Goal: Information Seeking & Learning: Learn about a topic

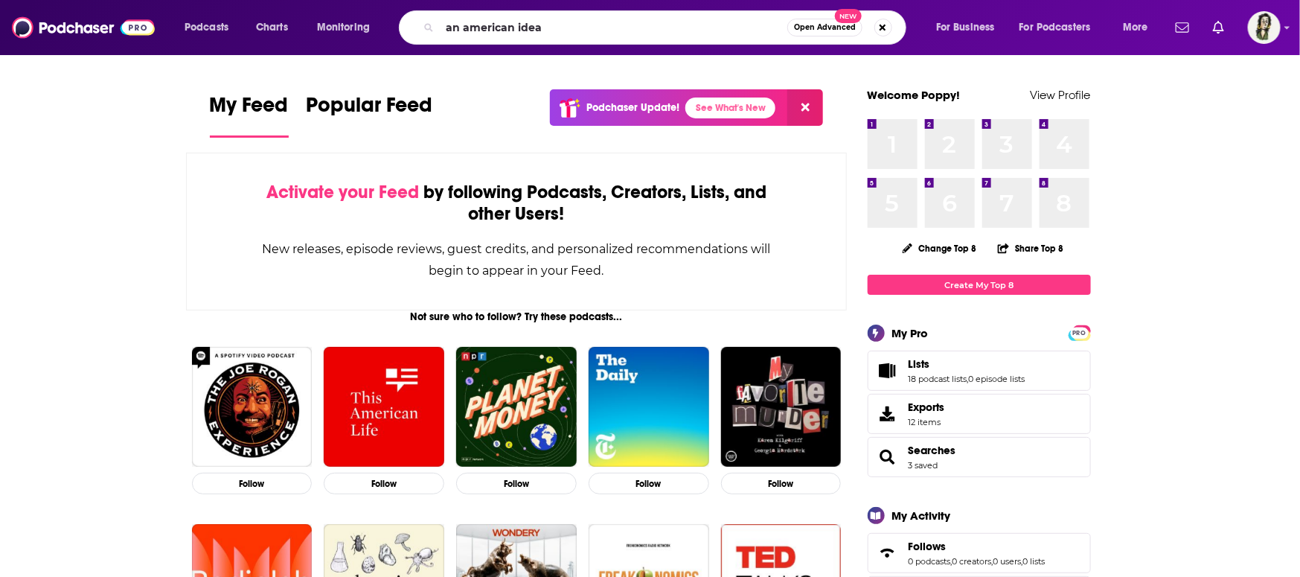
type input "an american idea"
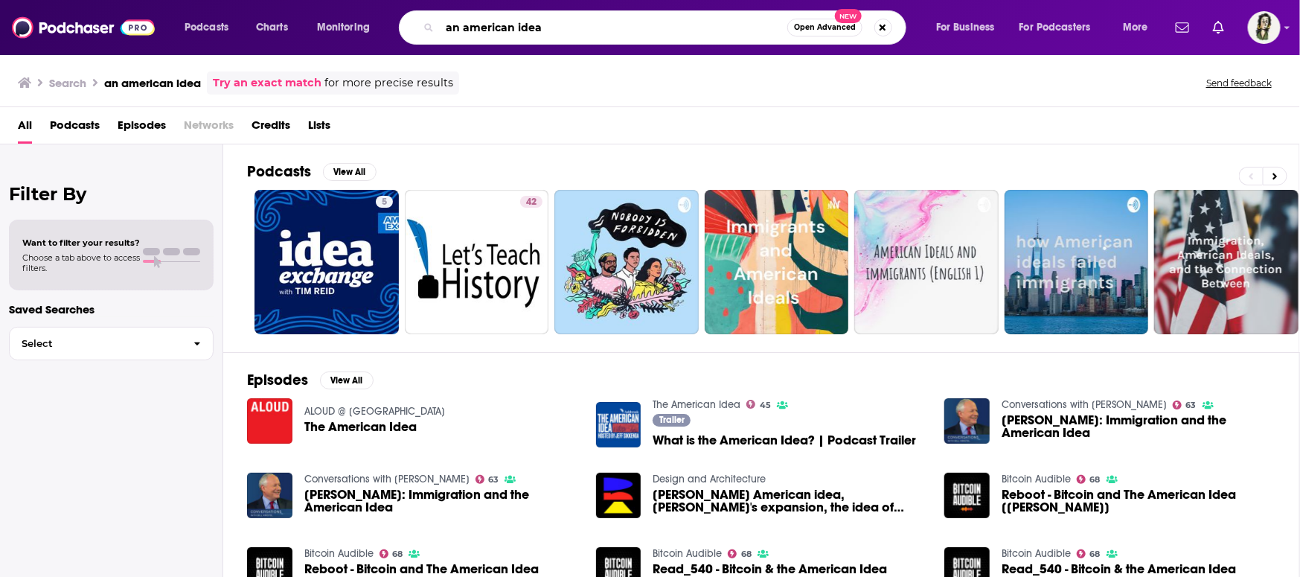
click at [551, 36] on input "an american idea" at bounding box center [614, 28] width 348 height 24
drag, startPoint x: 556, startPoint y: 35, endPoint x: 345, endPoint y: 23, distance: 211.0
click at [345, 23] on div "Podcasts Charts Monitoring an american idea Open Advanced New For Business For …" at bounding box center [668, 27] width 988 height 34
click at [612, 420] on img "What is the American Idea? | Podcast Trailer" at bounding box center [618, 424] width 45 height 45
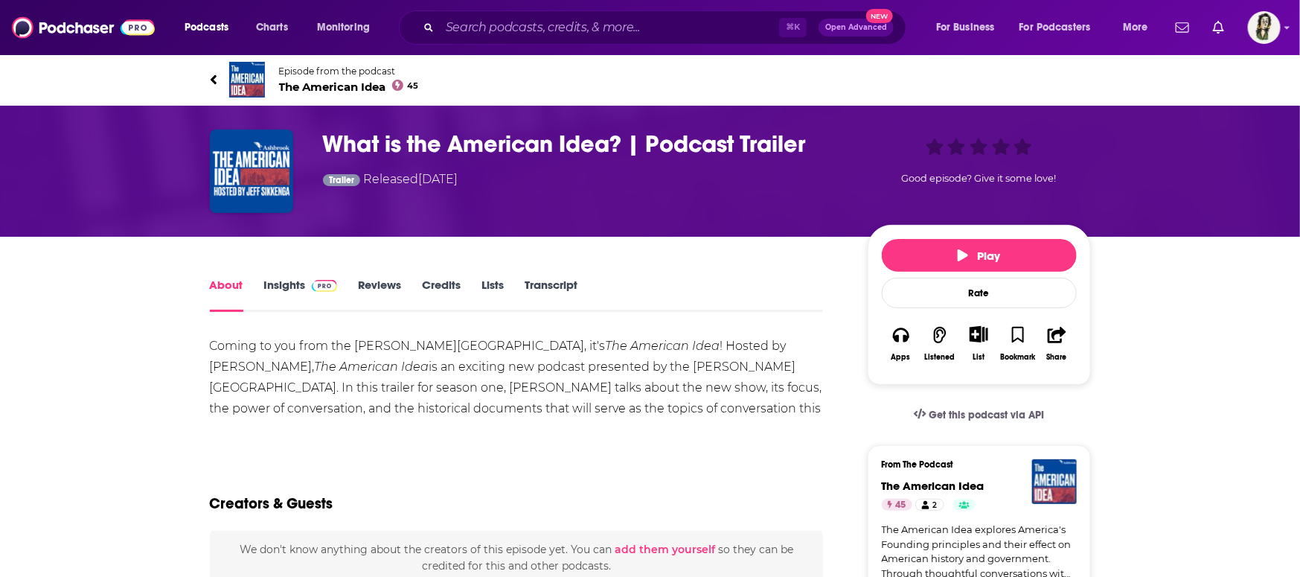
click at [447, 145] on h1 "What is the American Idea? | Podcast Trailer" at bounding box center [583, 144] width 521 height 29
click at [229, 172] on img "What is the American Idea? | Podcast Trailer" at bounding box center [251, 171] width 83 height 83
click at [278, 285] on link "Insights" at bounding box center [301, 295] width 74 height 34
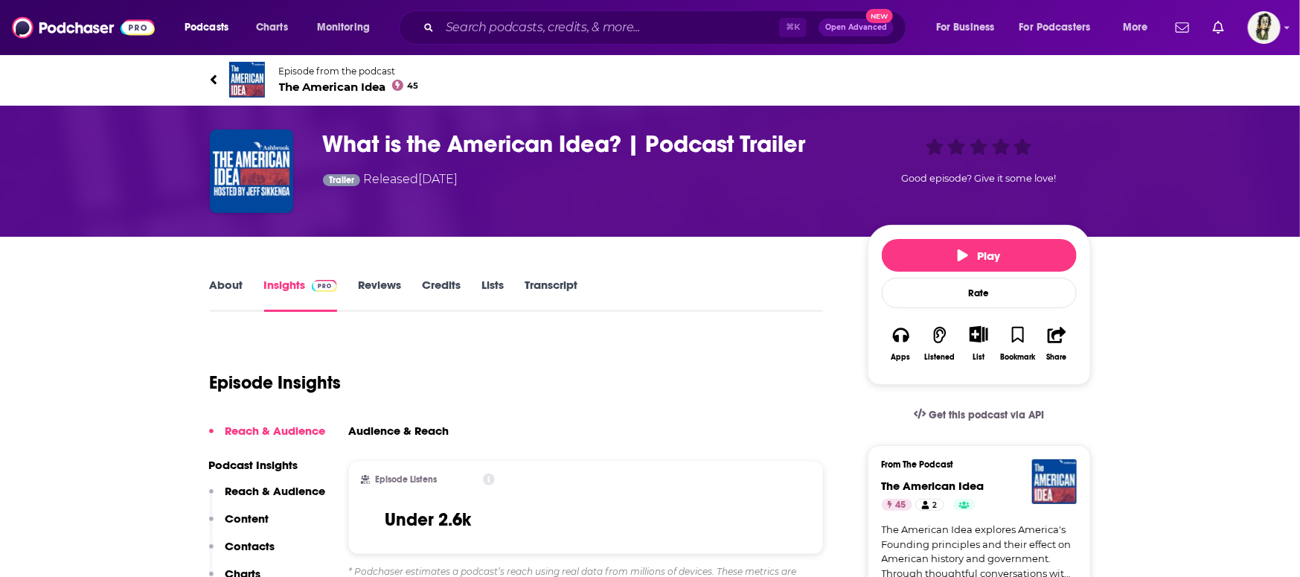
click at [220, 284] on link "About" at bounding box center [226, 295] width 33 height 34
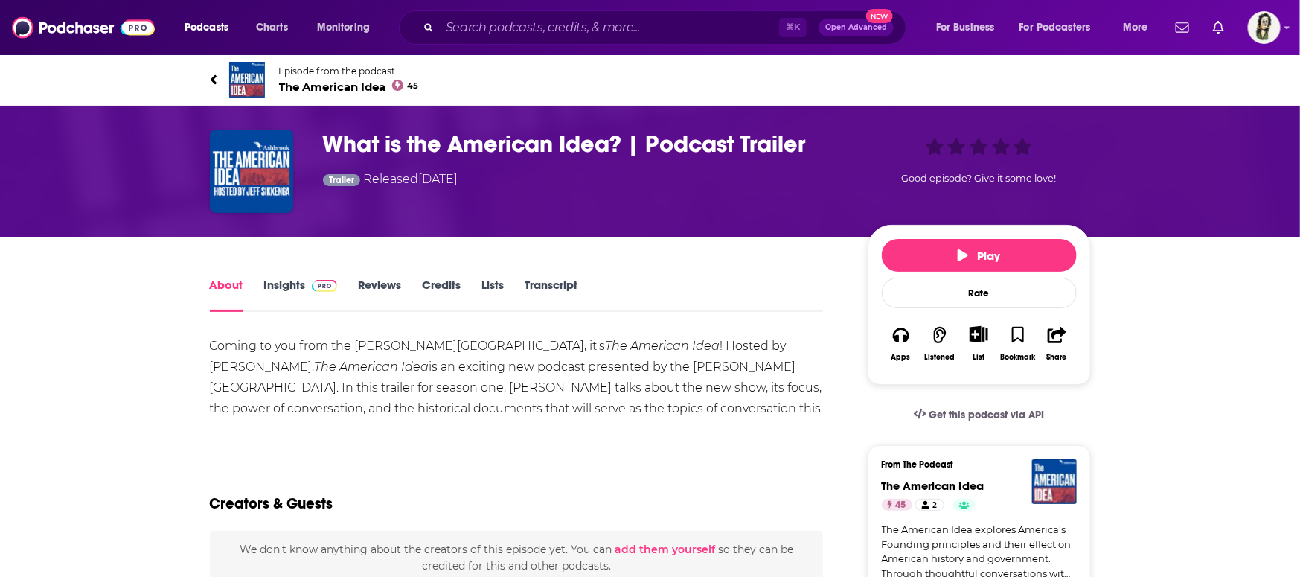
scroll to position [2, 0]
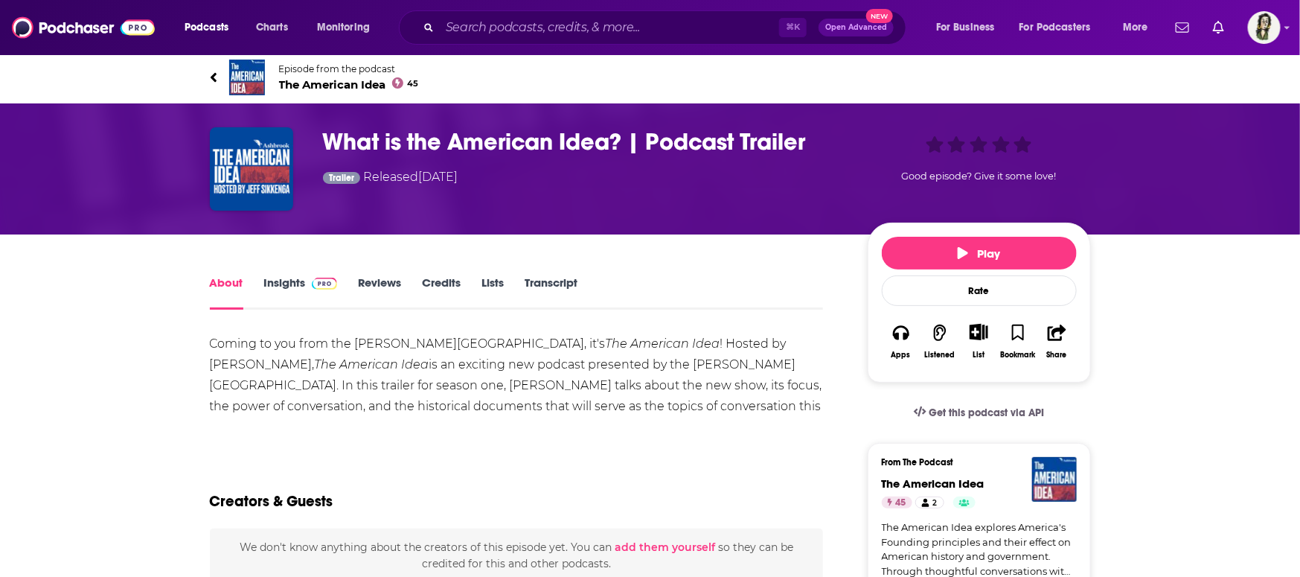
click at [346, 173] on span "Trailer" at bounding box center [341, 177] width 25 height 9
click at [339, 178] on span "Trailer" at bounding box center [341, 177] width 25 height 9
click at [350, 68] on span "Episode from the podcast" at bounding box center [349, 68] width 140 height 11
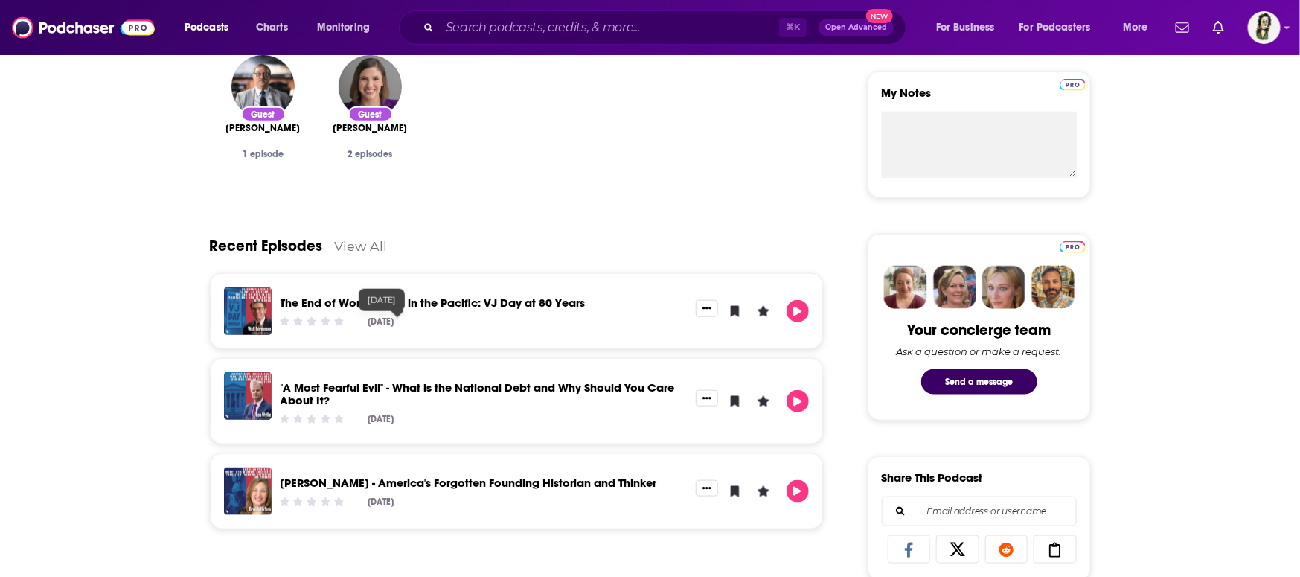
scroll to position [536, 0]
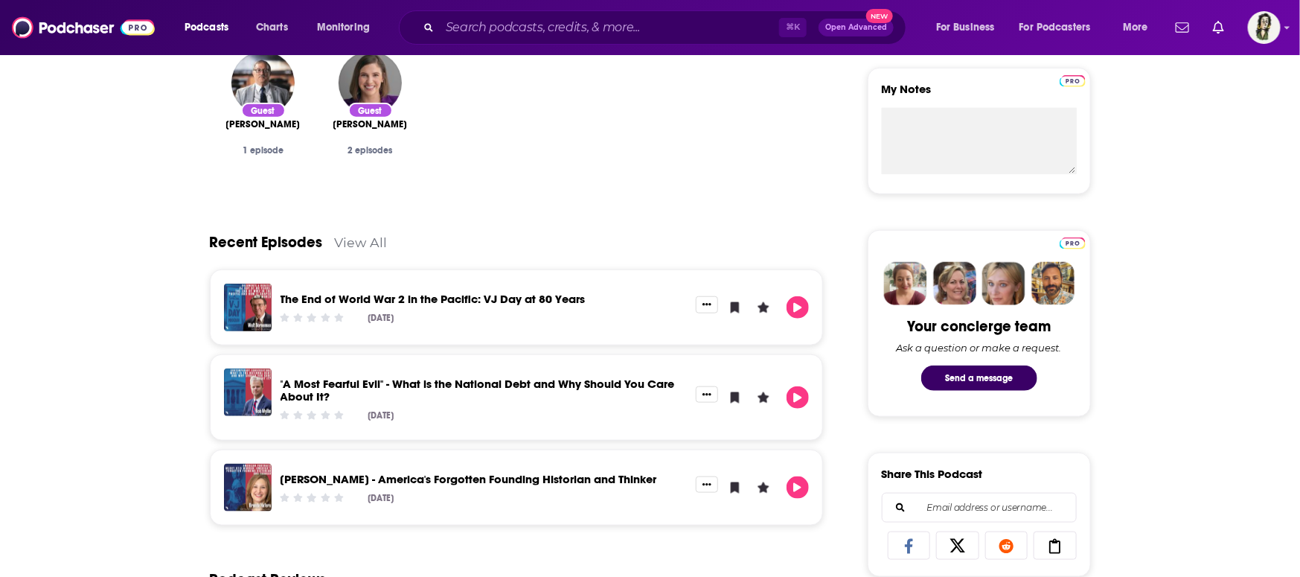
click at [365, 237] on link "View All" at bounding box center [361, 242] width 53 height 16
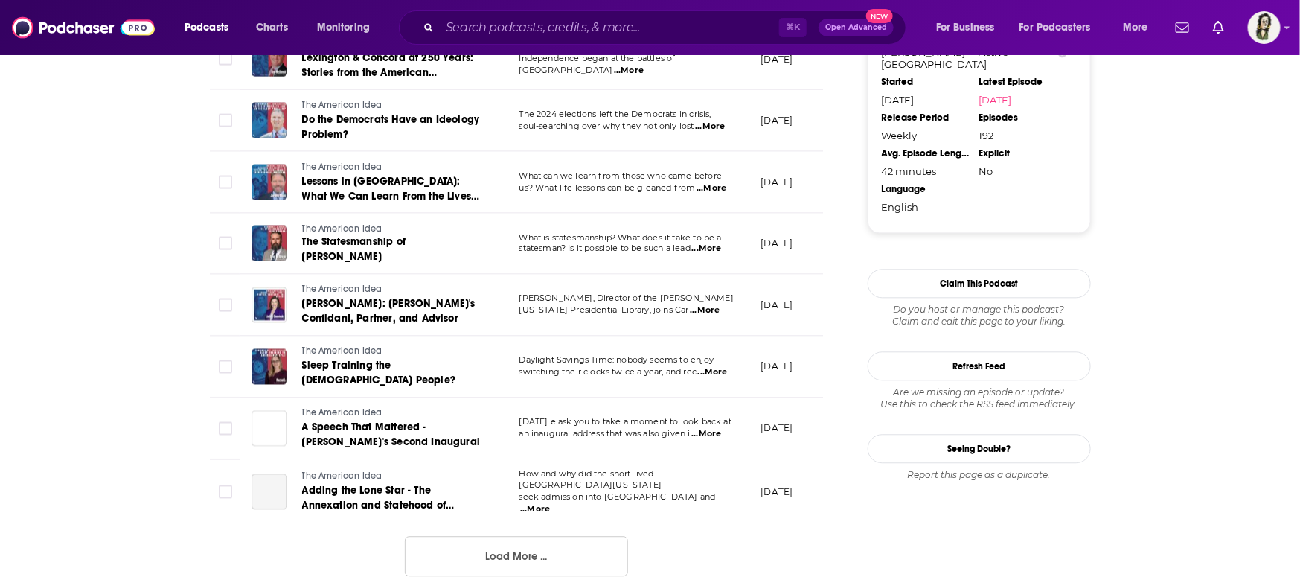
scroll to position [1658, 0]
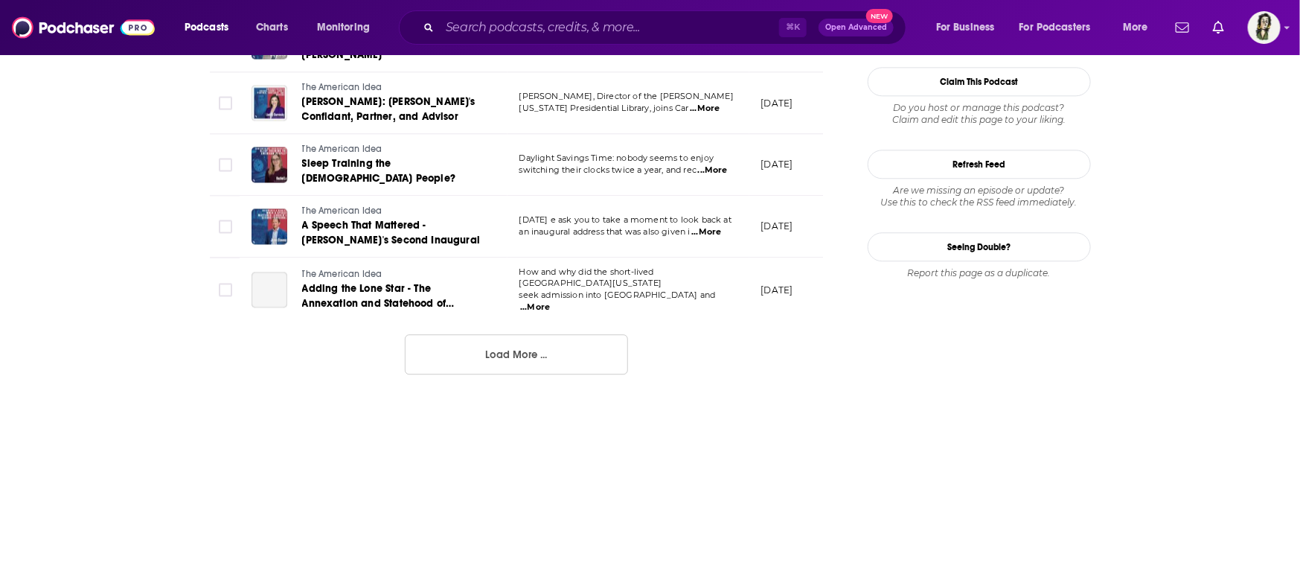
click at [507, 334] on button "Load More ..." at bounding box center [516, 354] width 223 height 40
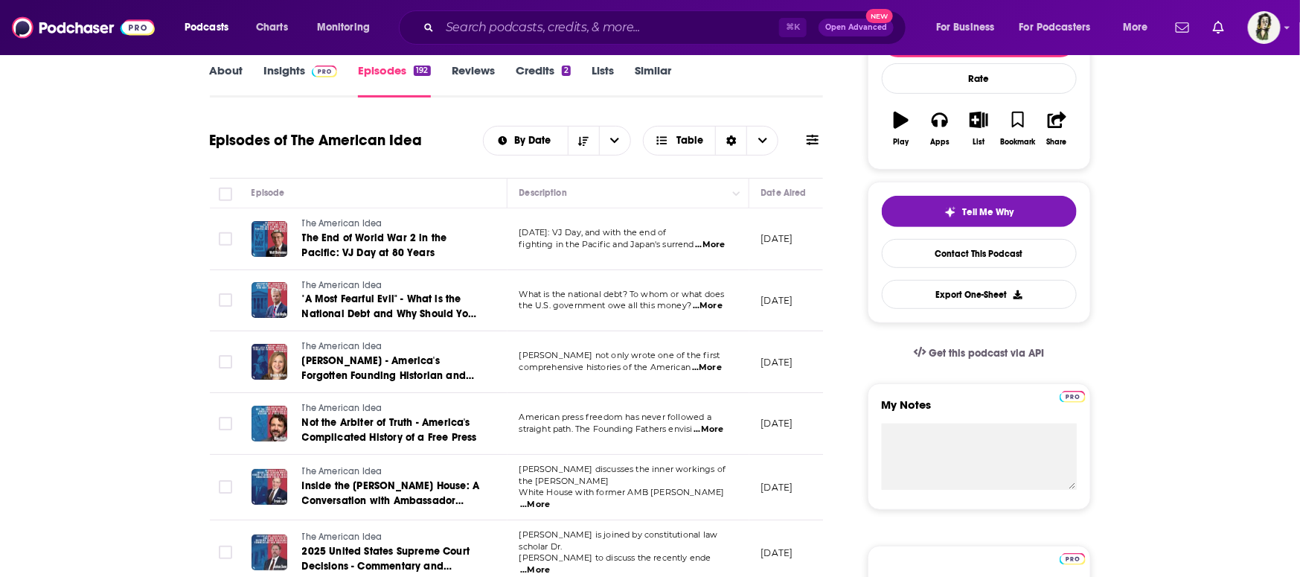
scroll to position [0, 0]
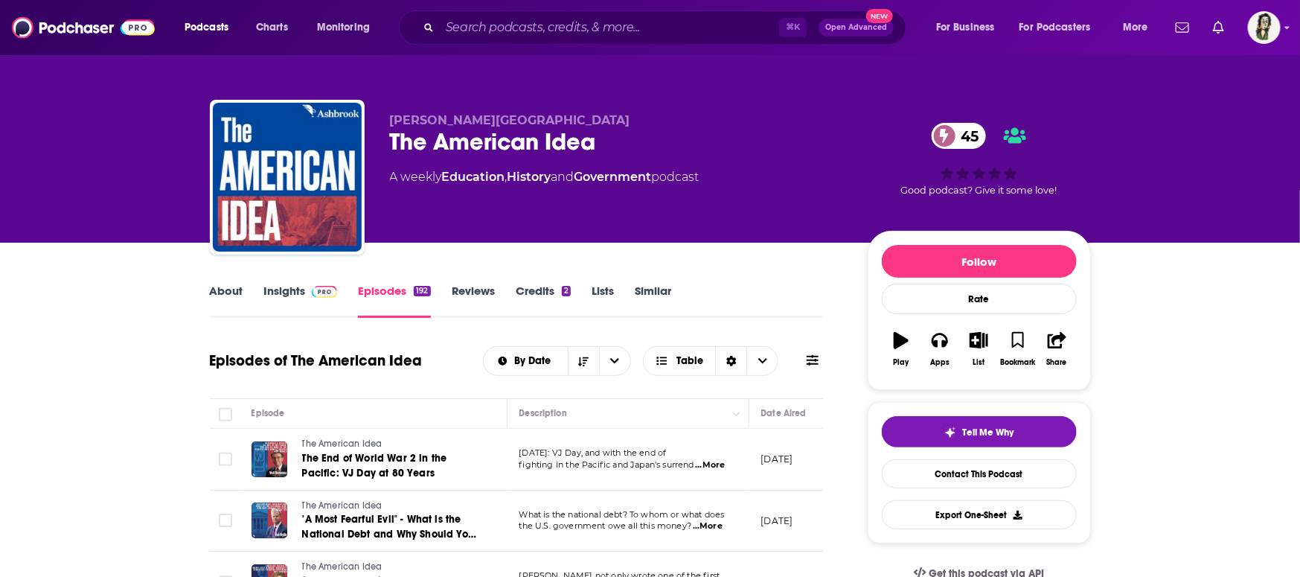
click at [222, 289] on link "About" at bounding box center [226, 301] width 33 height 34
